Goal: Task Accomplishment & Management: Complete application form

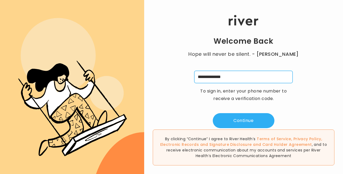
type input "**********"
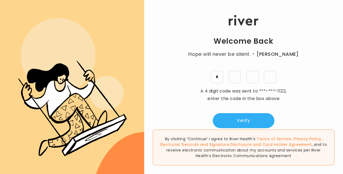
type input "*"
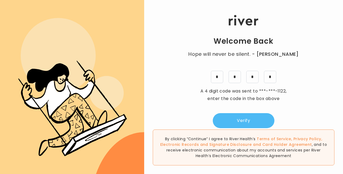
click at [244, 118] on button "Verify" at bounding box center [244, 120] width 62 height 15
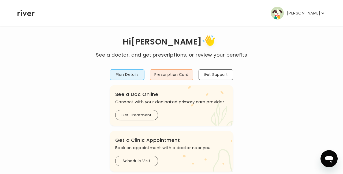
scroll to position [7, 0]
click at [129, 76] on button "Plan Details" at bounding box center [127, 75] width 35 height 10
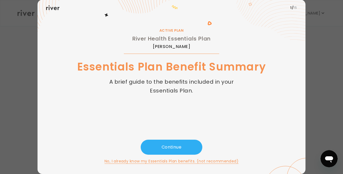
scroll to position [17, 0]
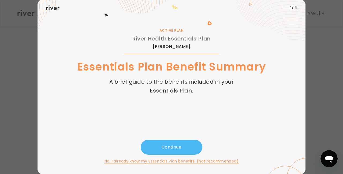
click at [170, 146] on button "Continue" at bounding box center [172, 147] width 62 height 15
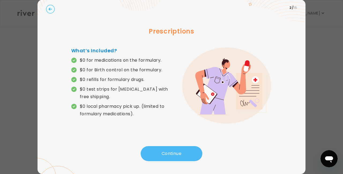
click at [174, 151] on button "Continue" at bounding box center [172, 153] width 62 height 15
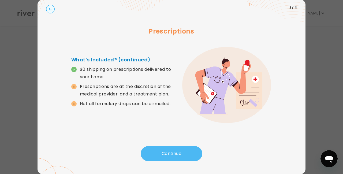
click at [174, 151] on button "Continue" at bounding box center [172, 153] width 62 height 15
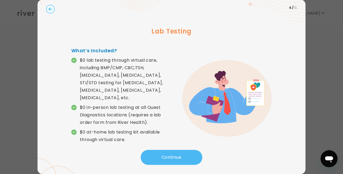
click at [176, 154] on button "Continue" at bounding box center [172, 157] width 62 height 15
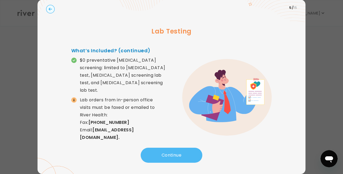
click at [173, 154] on button "Continue" at bounding box center [172, 155] width 62 height 15
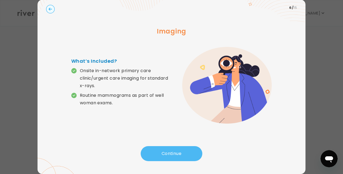
click at [173, 154] on button "Continue" at bounding box center [172, 153] width 62 height 15
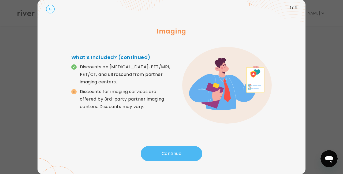
click at [173, 154] on button "Continue" at bounding box center [172, 153] width 62 height 15
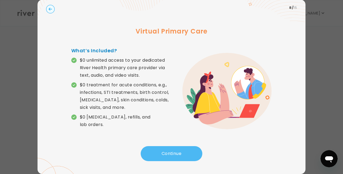
click at [173, 154] on button "Continue" at bounding box center [172, 153] width 62 height 15
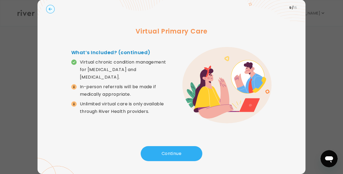
click at [49, 9] on icon "button" at bounding box center [49, 8] width 3 height 3
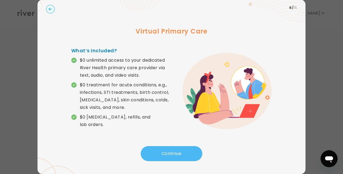
click at [167, 155] on button "Continue" at bounding box center [172, 153] width 62 height 15
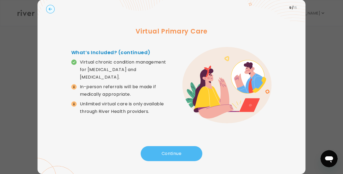
click at [167, 155] on button "Continue" at bounding box center [172, 153] width 62 height 15
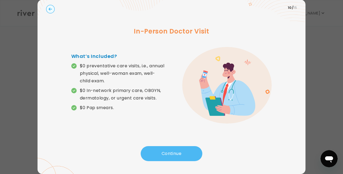
click at [167, 155] on button "Continue" at bounding box center [172, 153] width 62 height 15
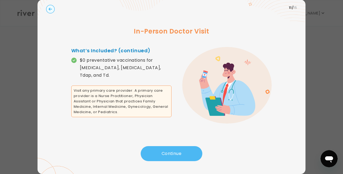
click at [167, 155] on button "Continue" at bounding box center [172, 153] width 62 height 15
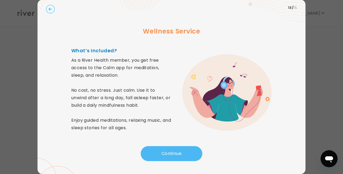
click at [167, 155] on button "Continue" at bounding box center [172, 153] width 62 height 15
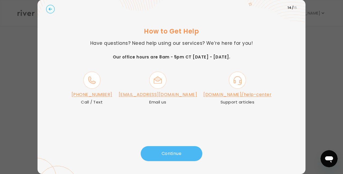
click at [167, 155] on button "Continue" at bounding box center [172, 153] width 62 height 15
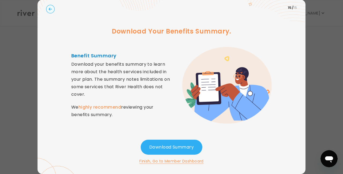
click at [170, 161] on button "Finish, Go to Member Dashboard" at bounding box center [171, 161] width 64 height 6
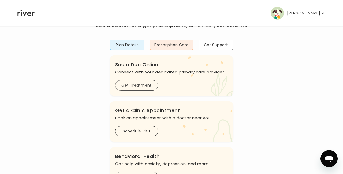
scroll to position [39, 0]
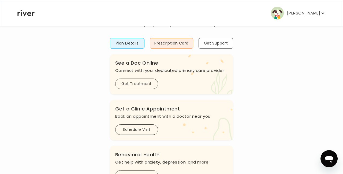
click at [131, 84] on button "Get Treatment" at bounding box center [136, 83] width 43 height 10
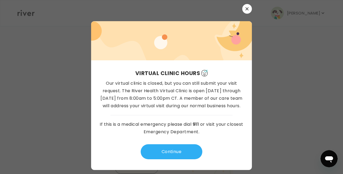
click at [248, 10] on icon "button" at bounding box center [246, 8] width 3 height 3
